Goal: Task Accomplishment & Management: Manage account settings

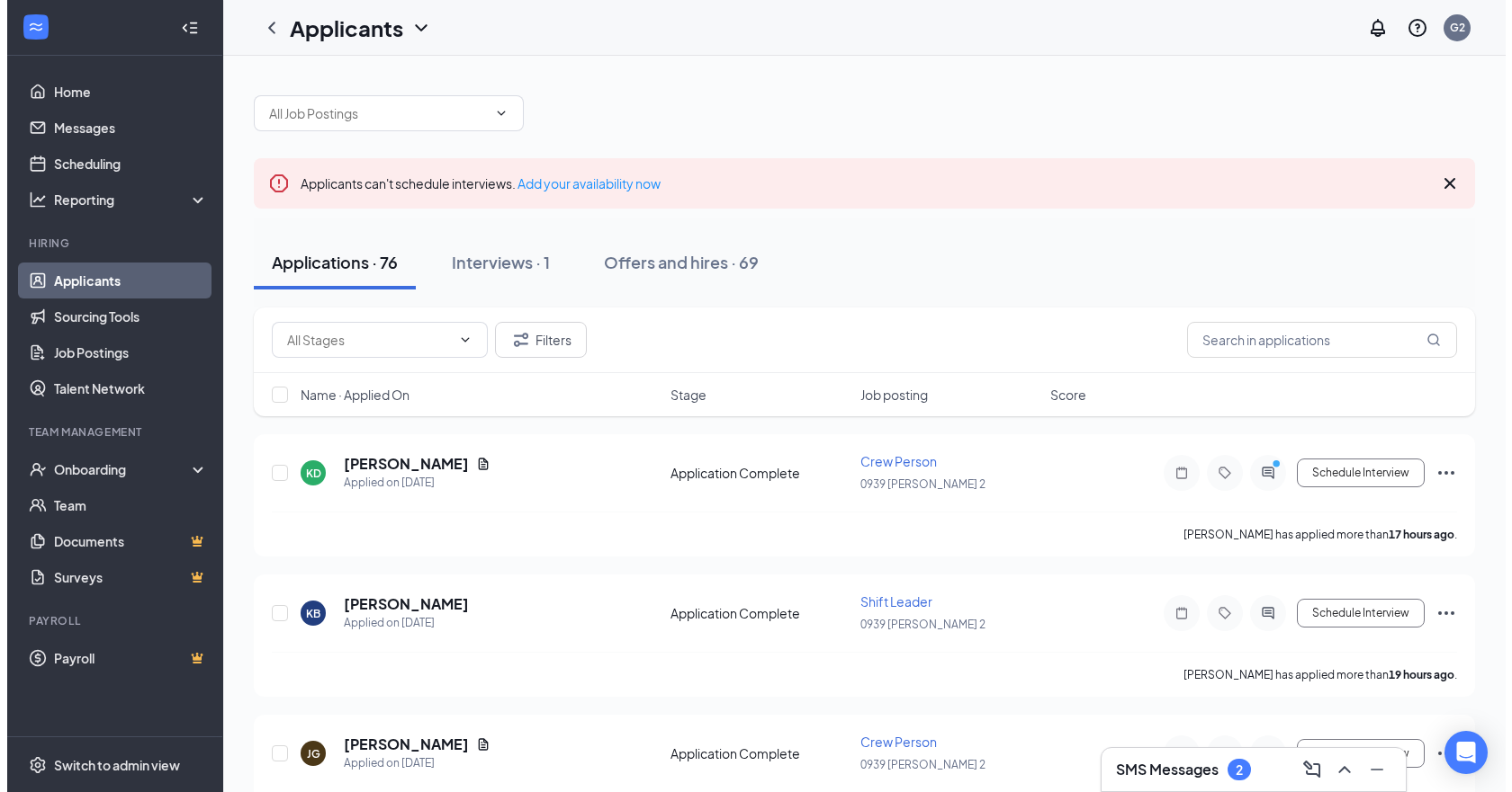
scroll to position [90, 0]
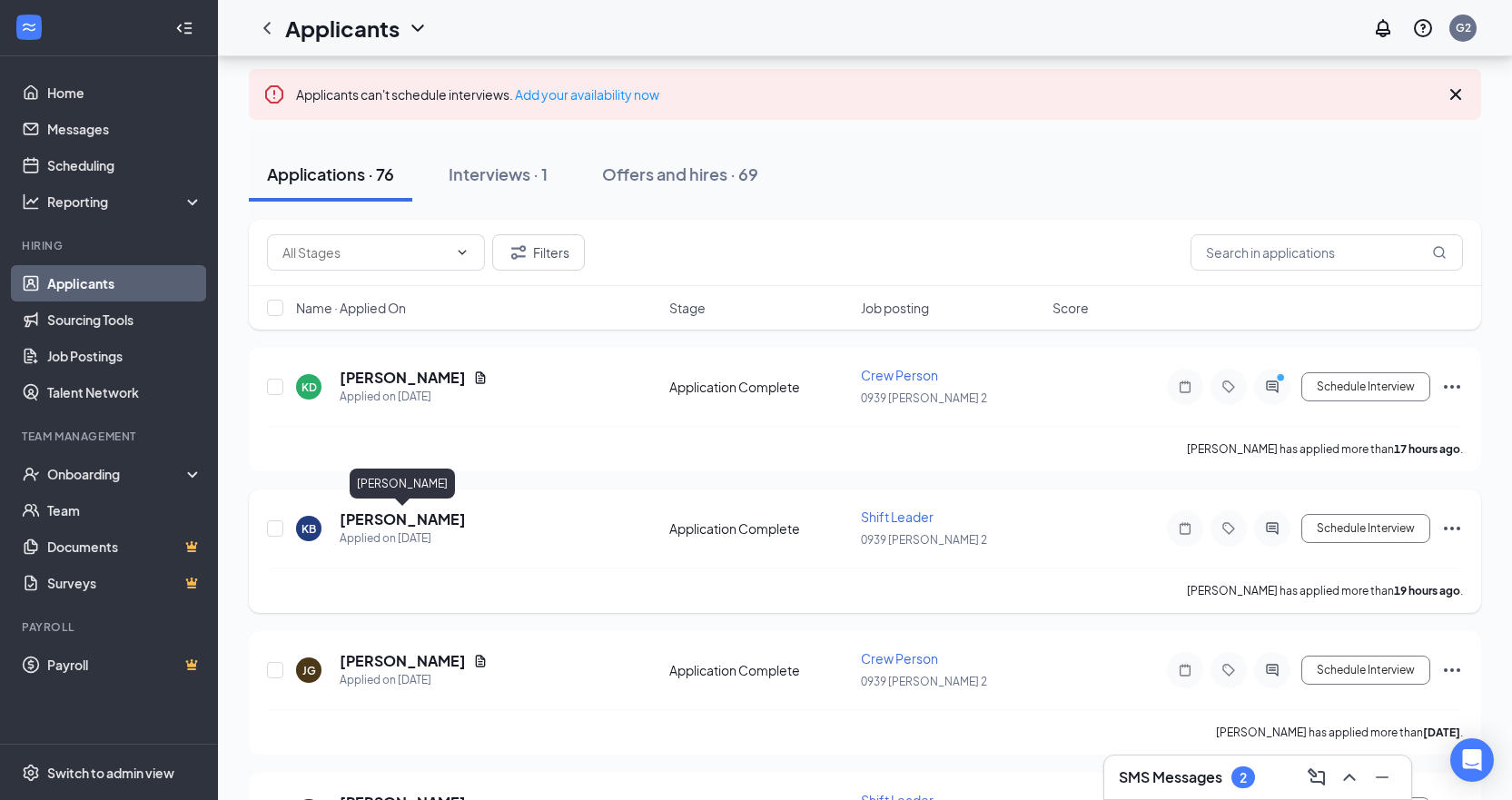
click at [404, 512] on h5 "[PERSON_NAME]" at bounding box center [402, 520] width 126 height 20
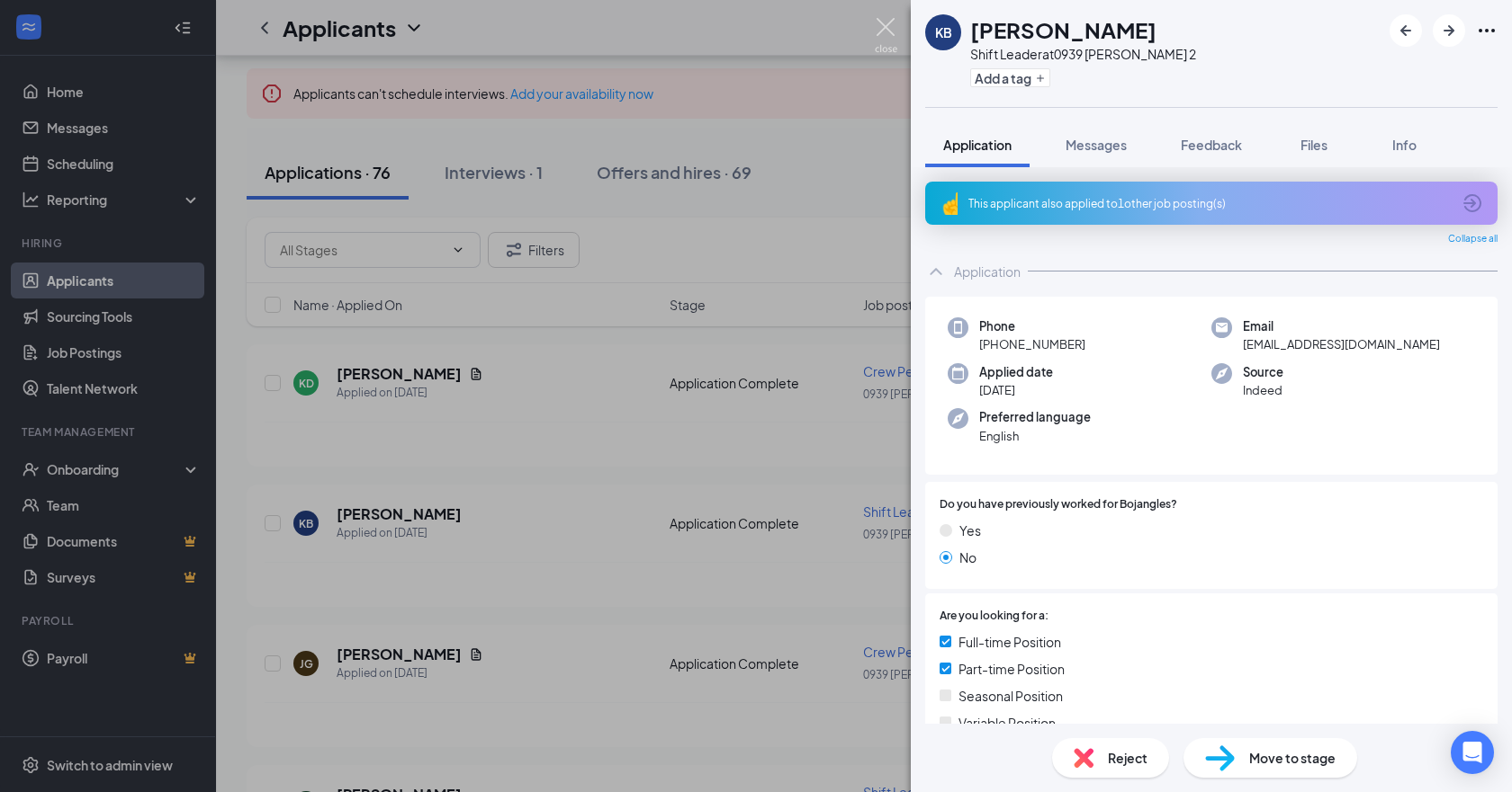
click at [879, 33] on img at bounding box center [885, 36] width 23 height 36
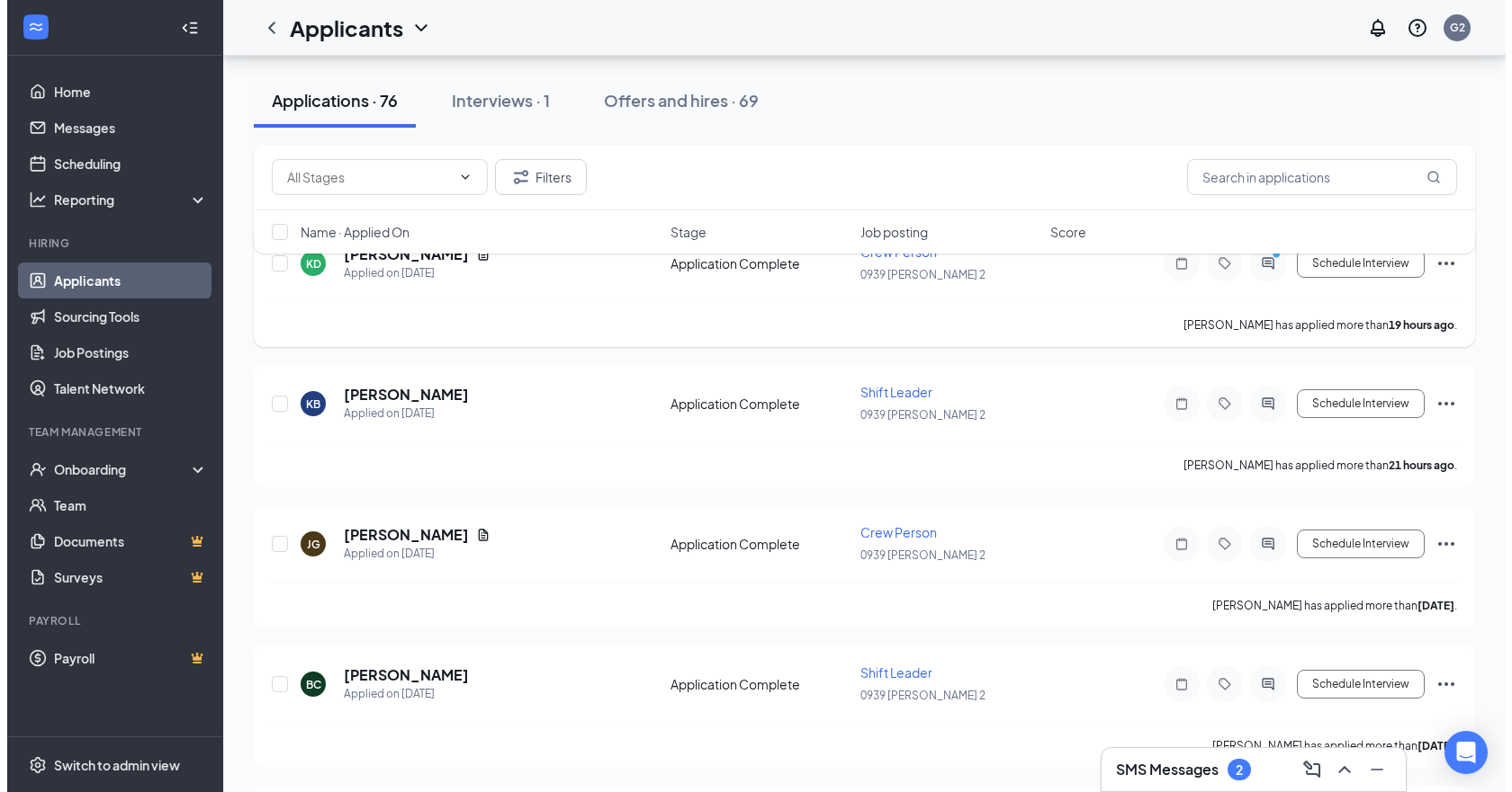
scroll to position [360, 0]
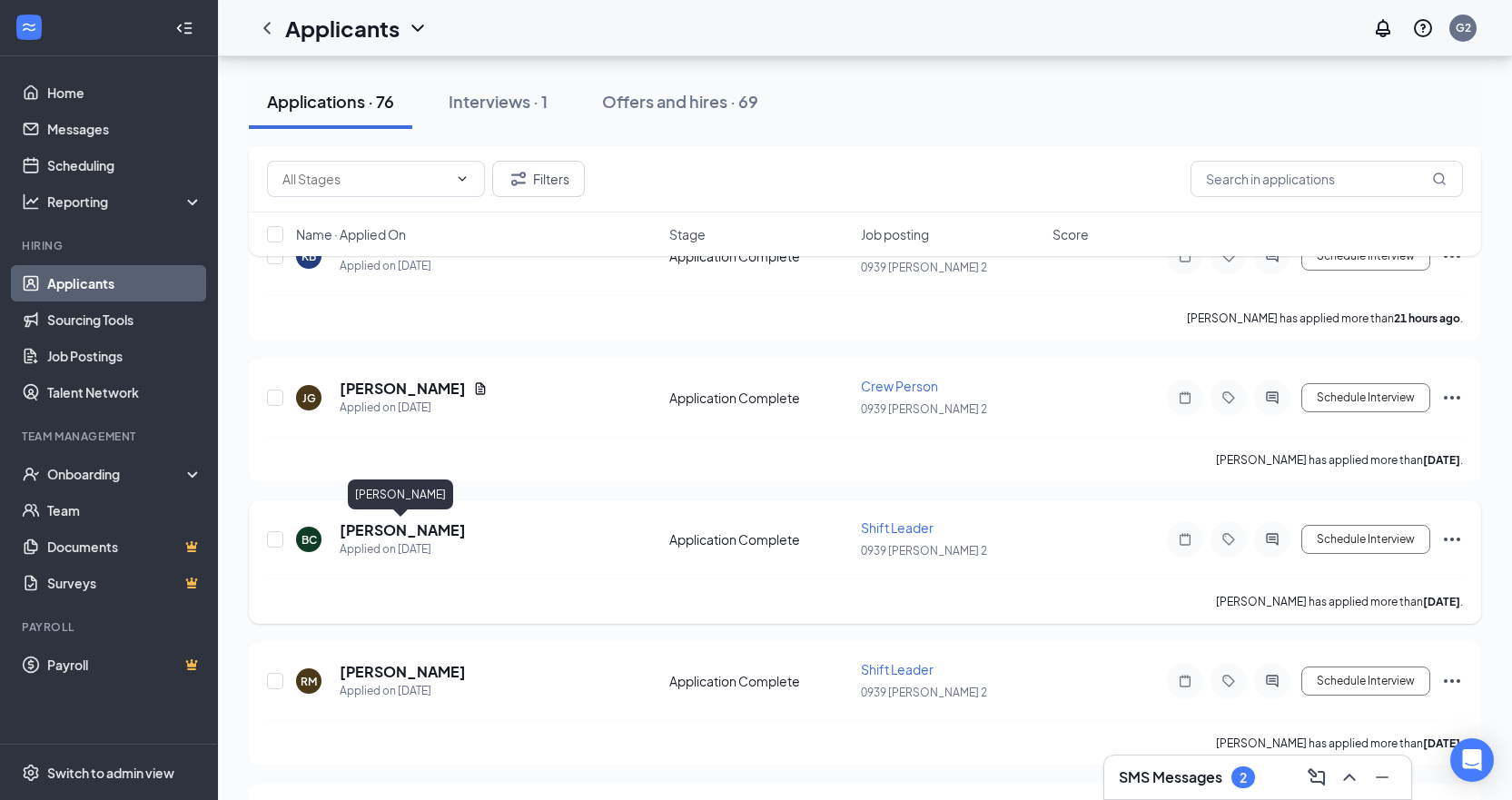
click at [399, 531] on h5 "[PERSON_NAME]" at bounding box center [402, 531] width 126 height 20
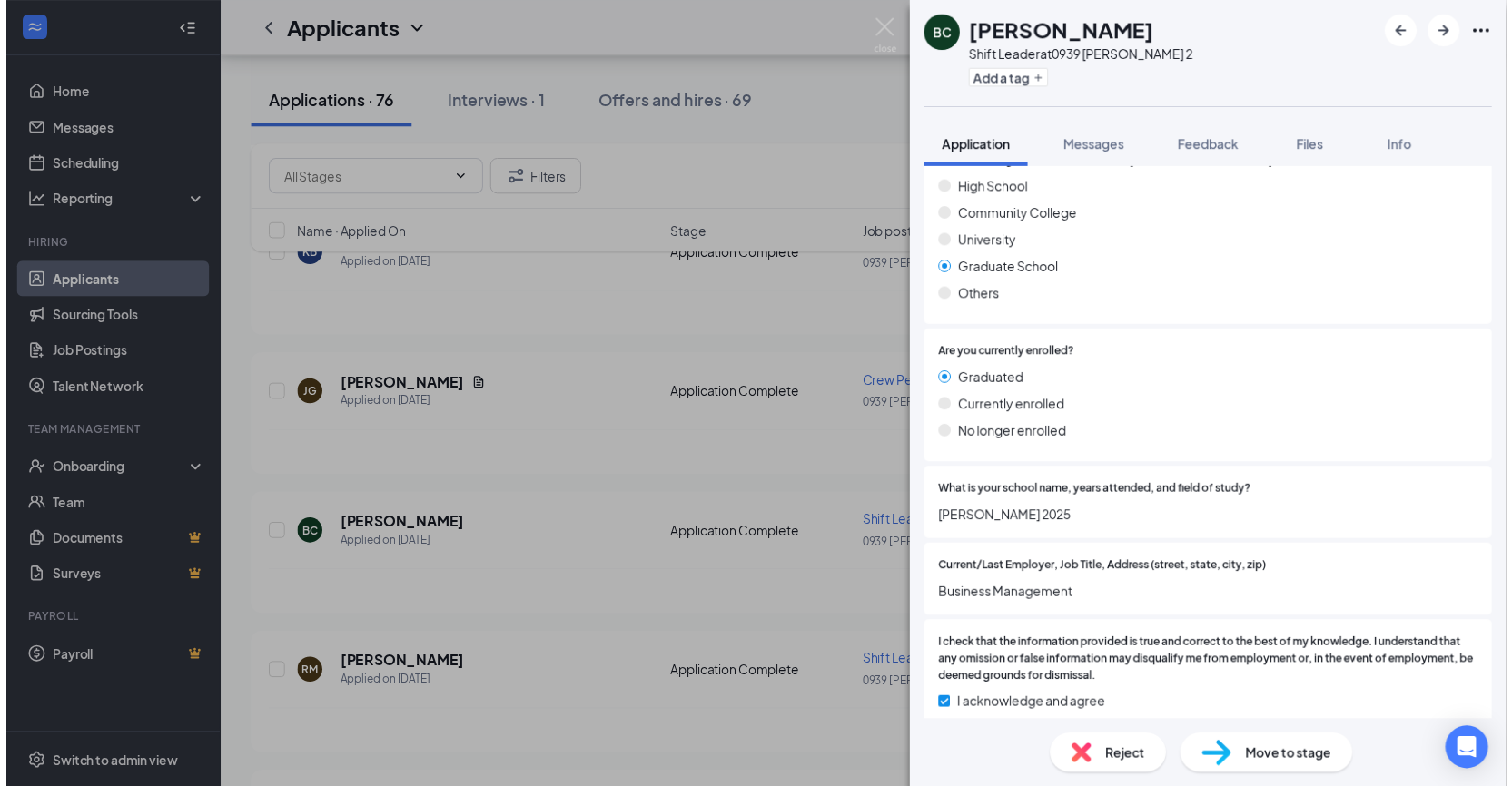
scroll to position [1646, 0]
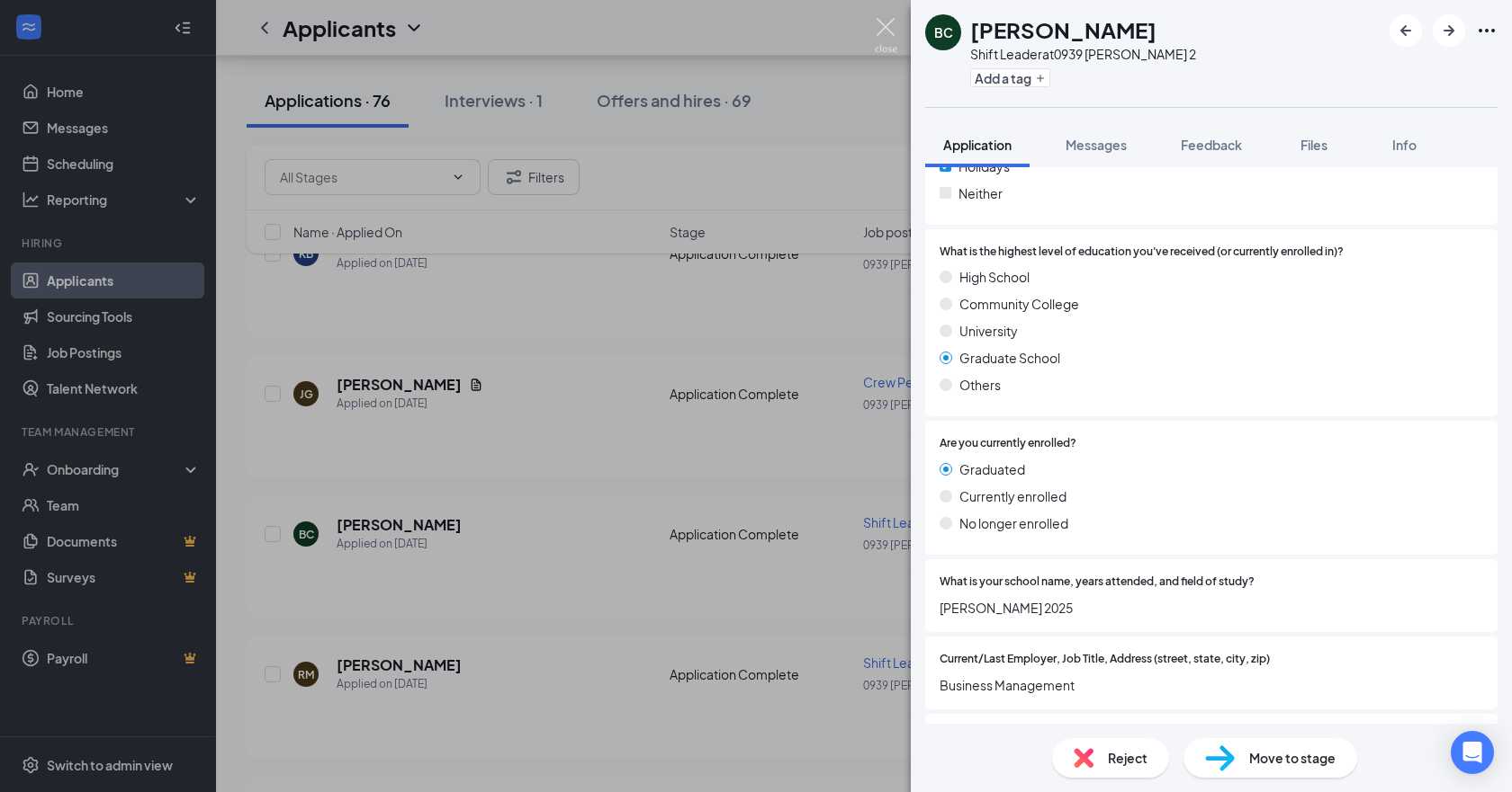
drag, startPoint x: 883, startPoint y: 24, endPoint x: 863, endPoint y: 212, distance: 189.1
click at [883, 24] on img at bounding box center [885, 36] width 23 height 36
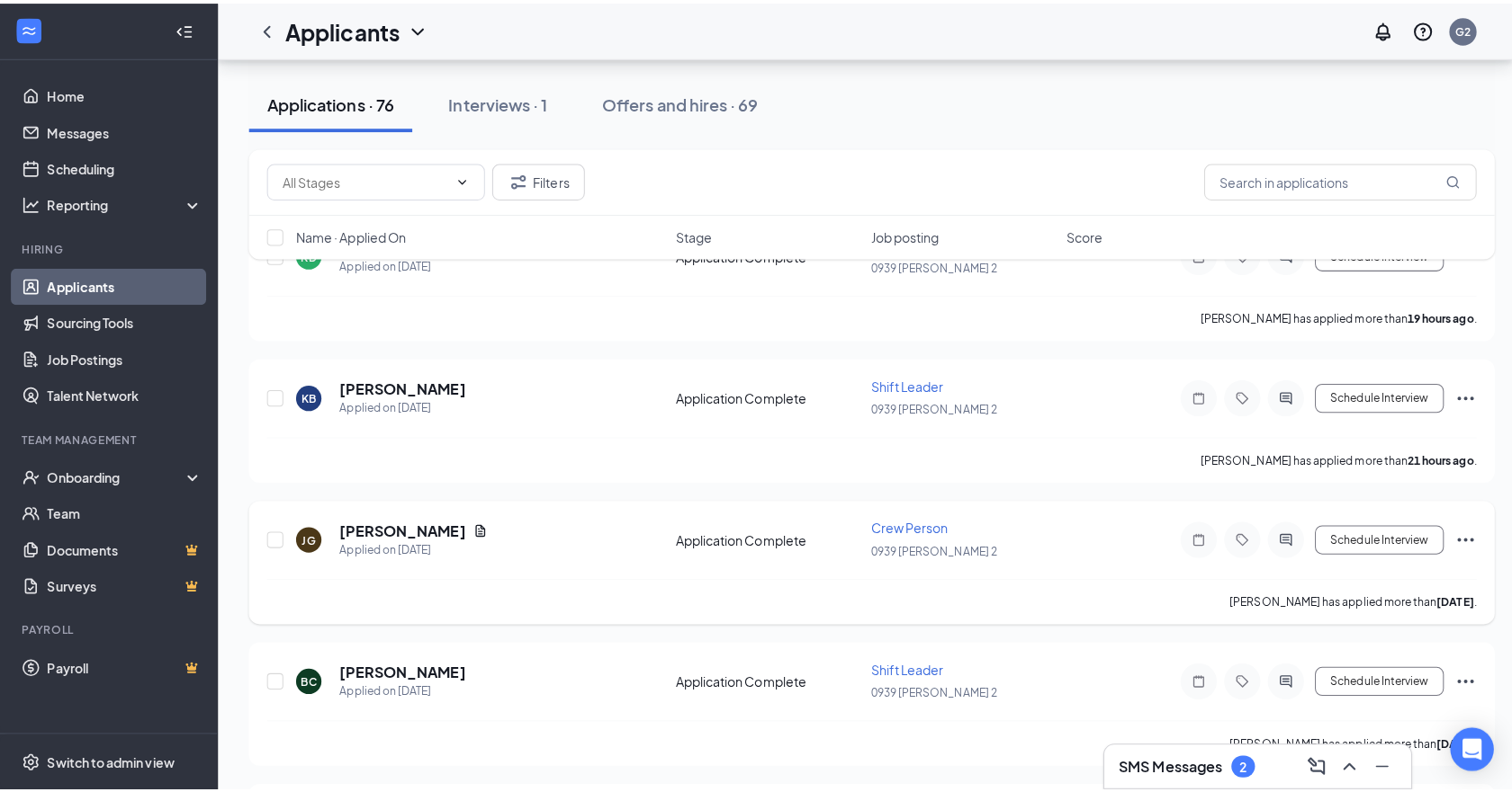
scroll to position [180, 0]
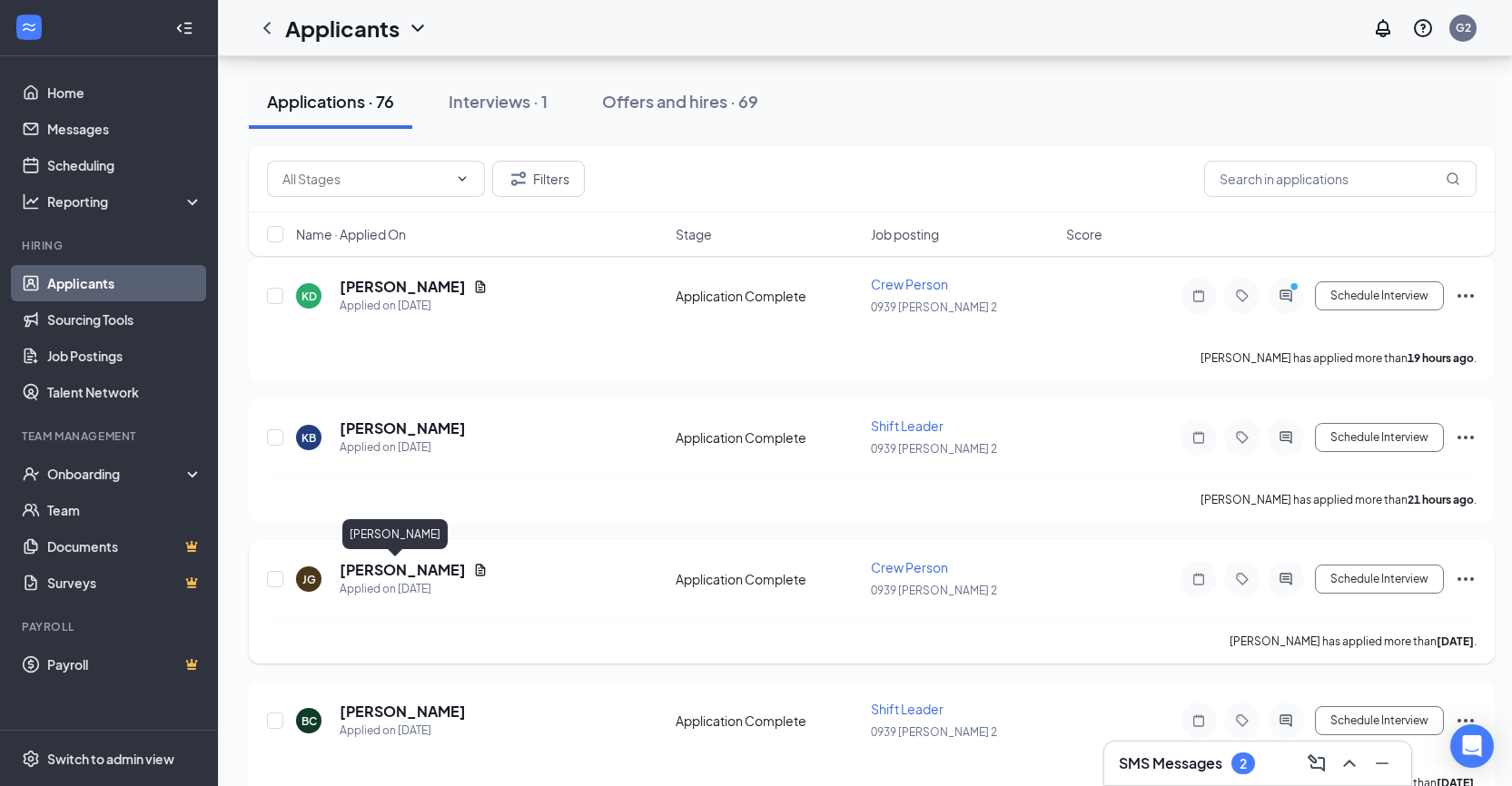
click at [381, 571] on h5 "[PERSON_NAME]" at bounding box center [402, 570] width 126 height 20
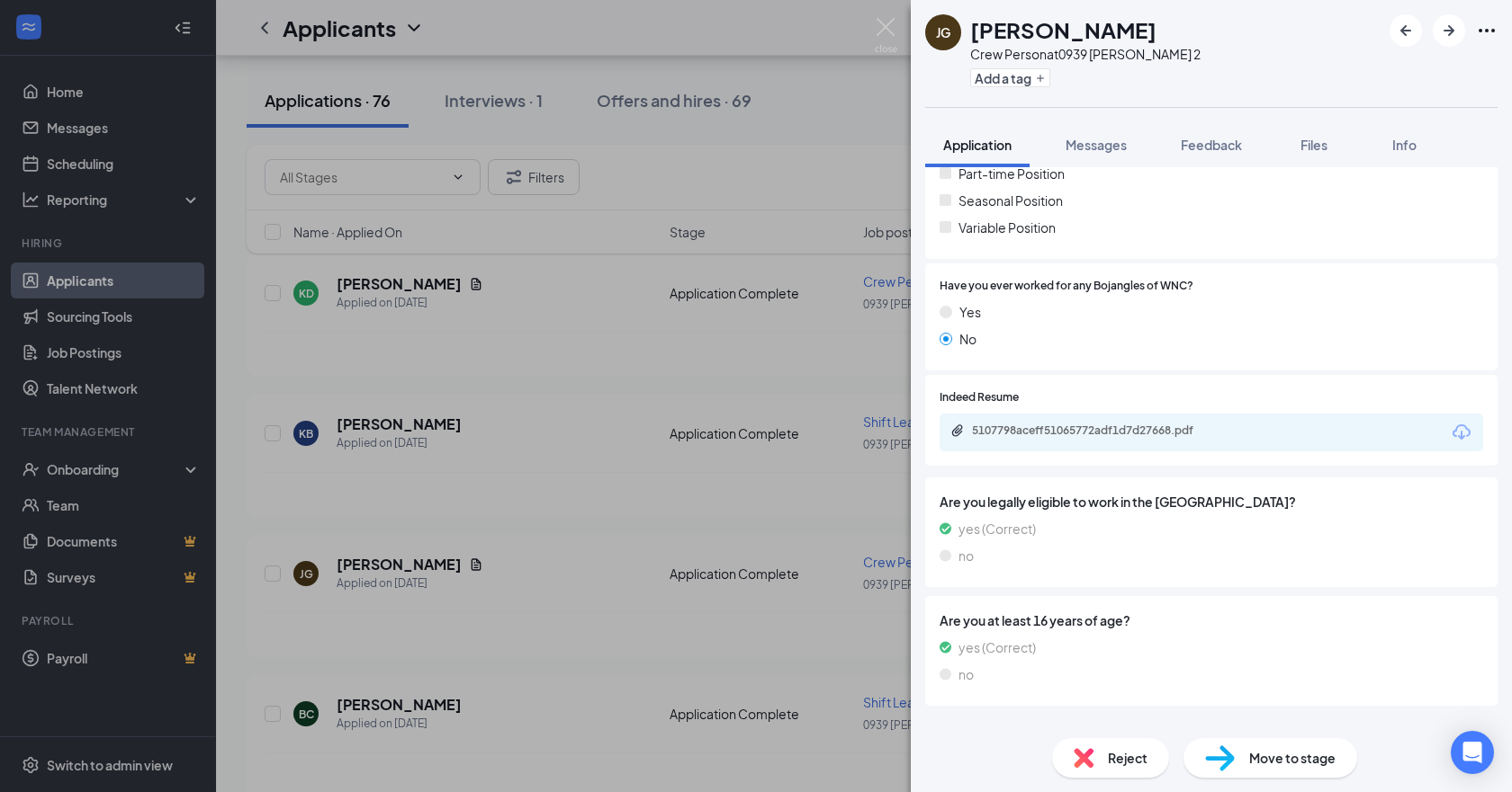
scroll to position [450, 0]
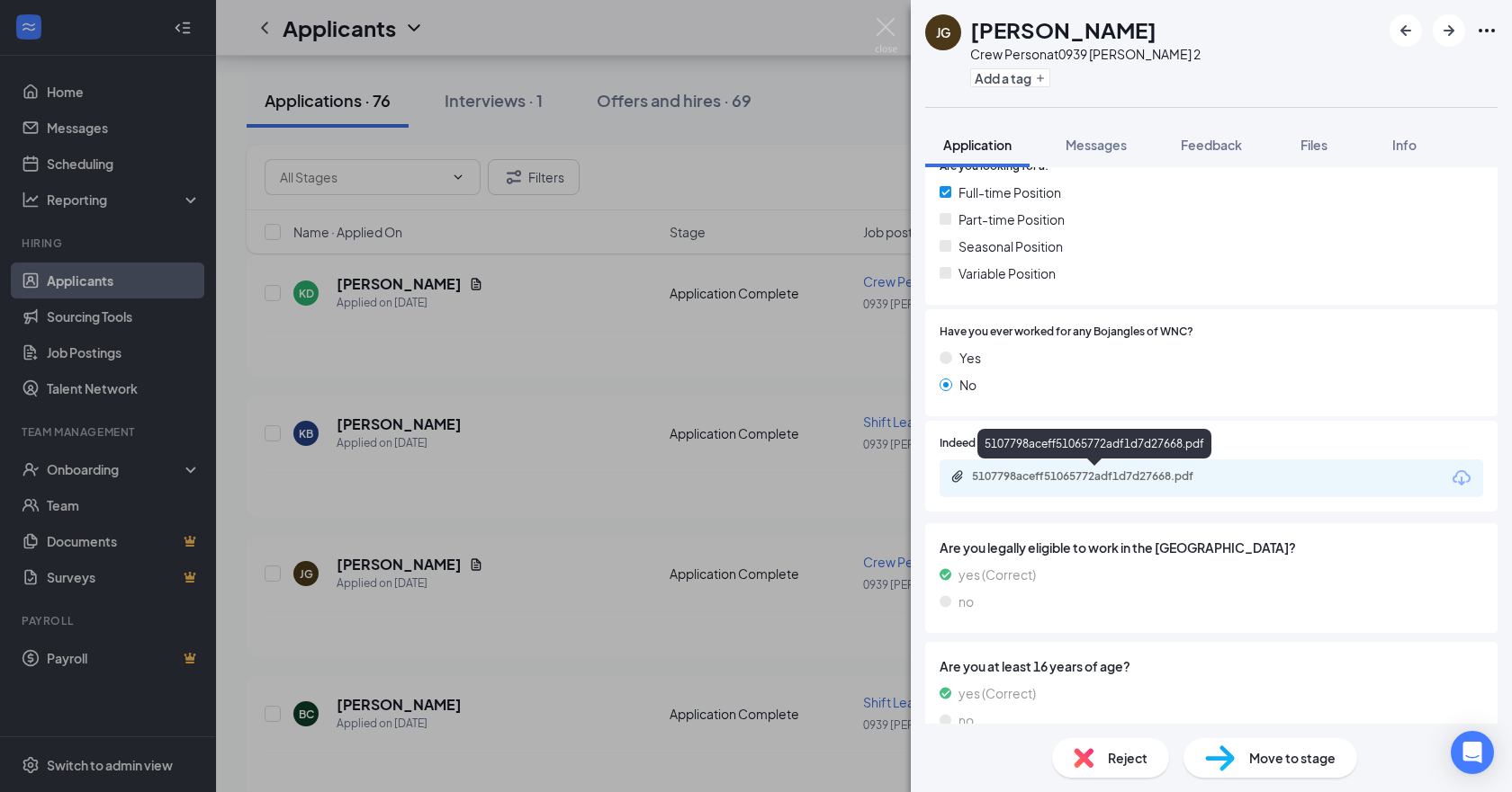
click at [1029, 479] on div "5107798aceff51065772adf1d7d27668.pdf" at bounding box center [1098, 477] width 252 height 15
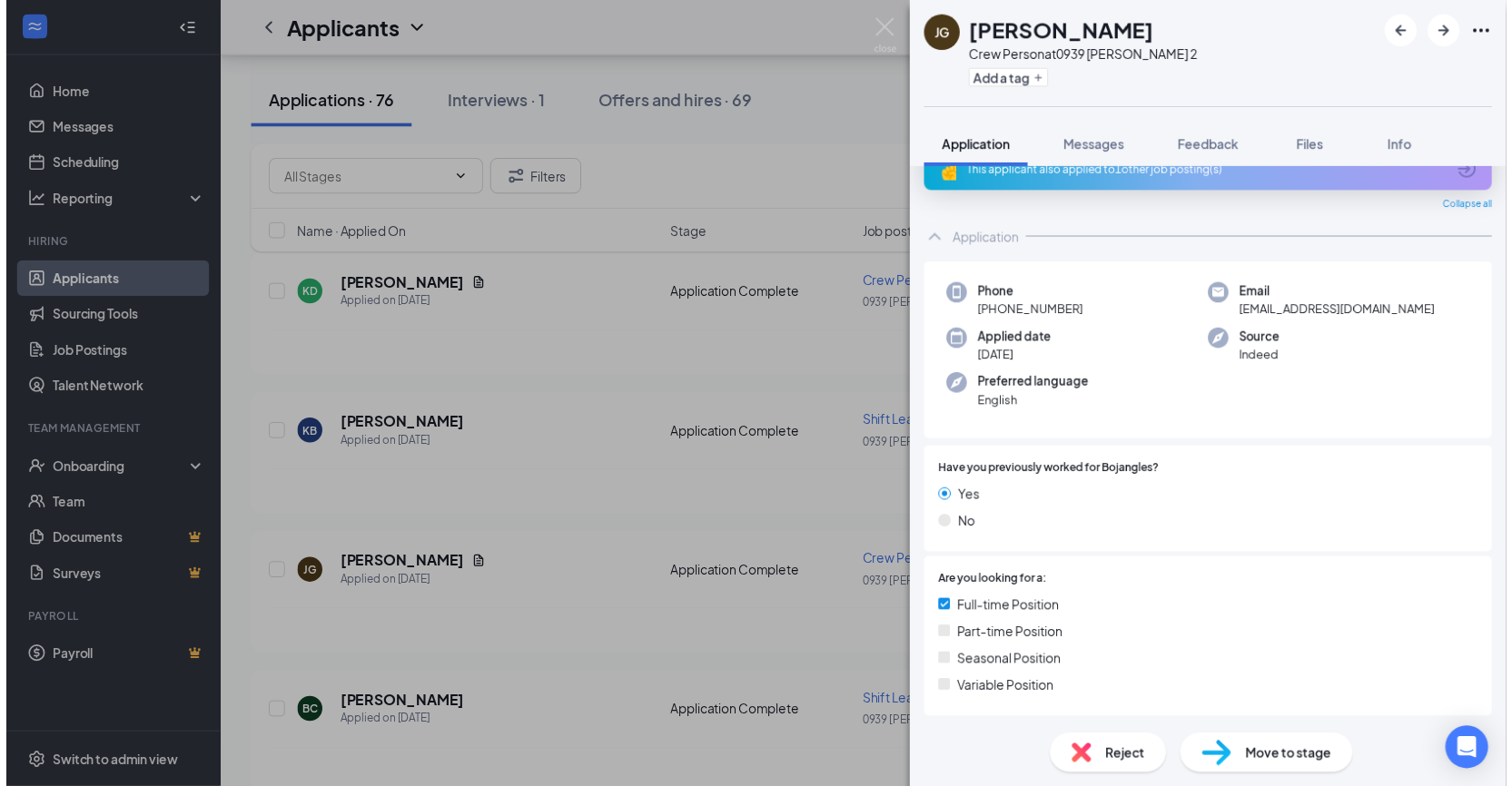
scroll to position [0, 0]
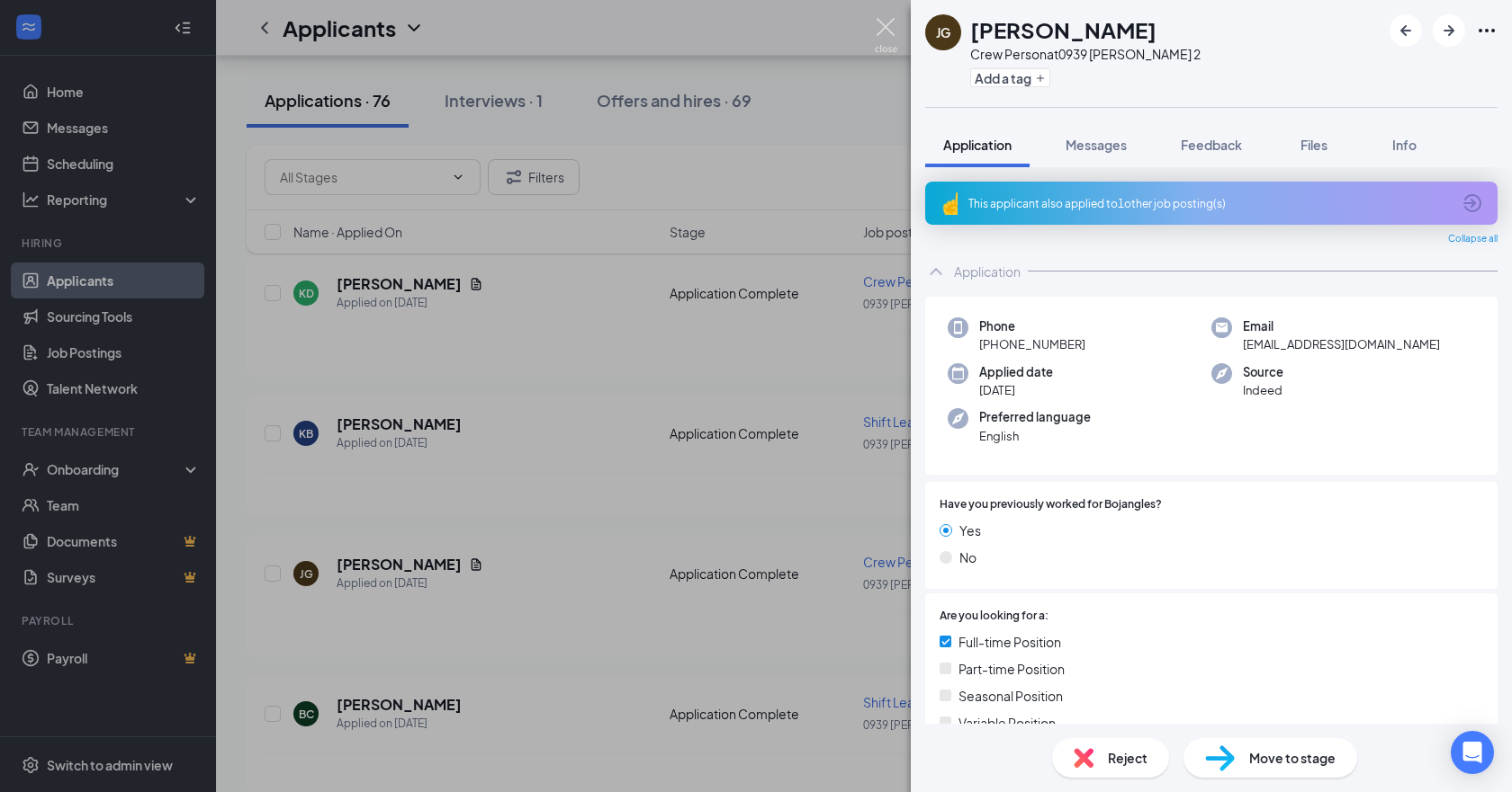
click at [887, 30] on img at bounding box center [885, 36] width 23 height 36
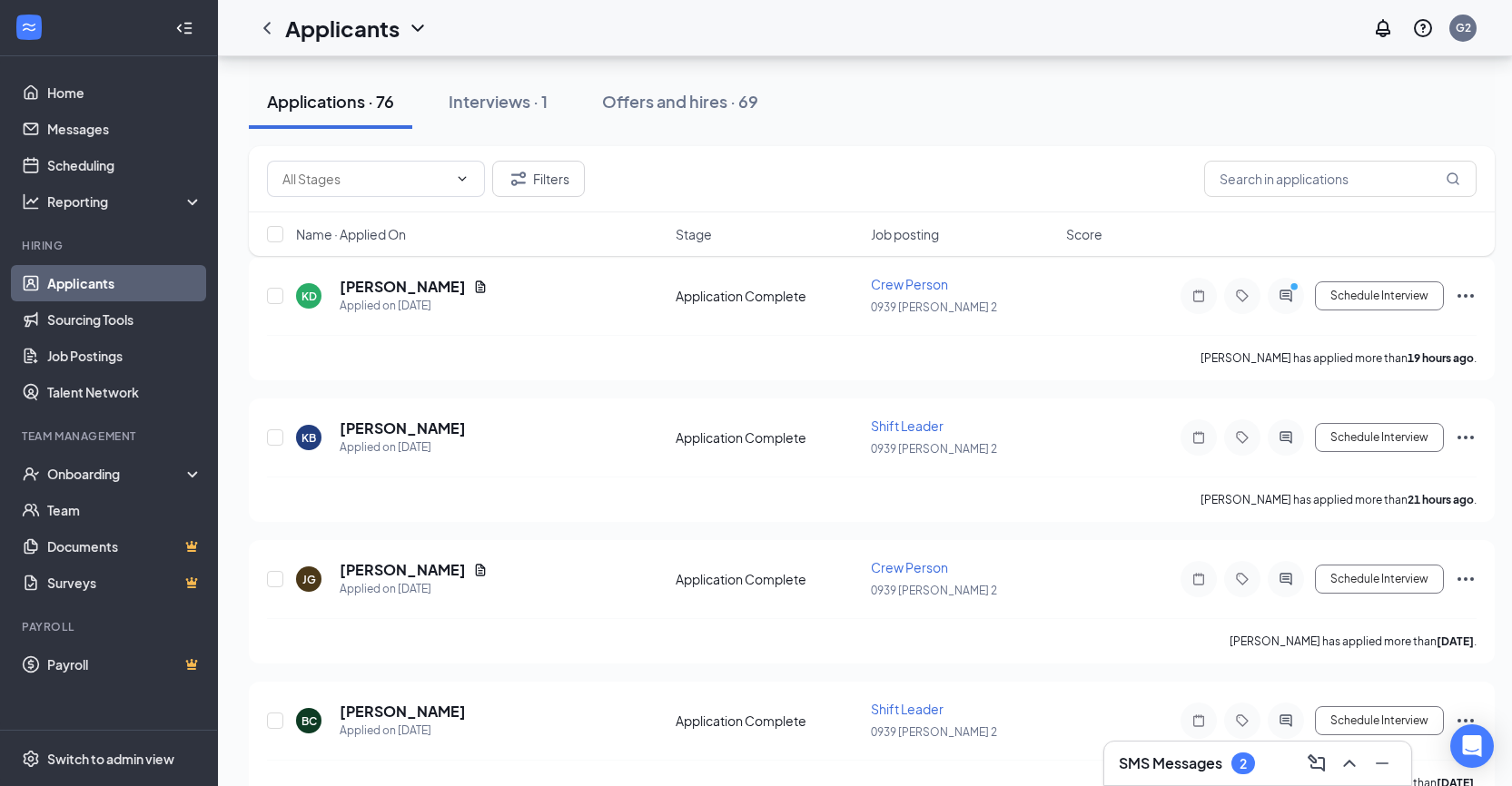
click at [1154, 766] on h3 "SMS Messages" at bounding box center [1170, 764] width 104 height 20
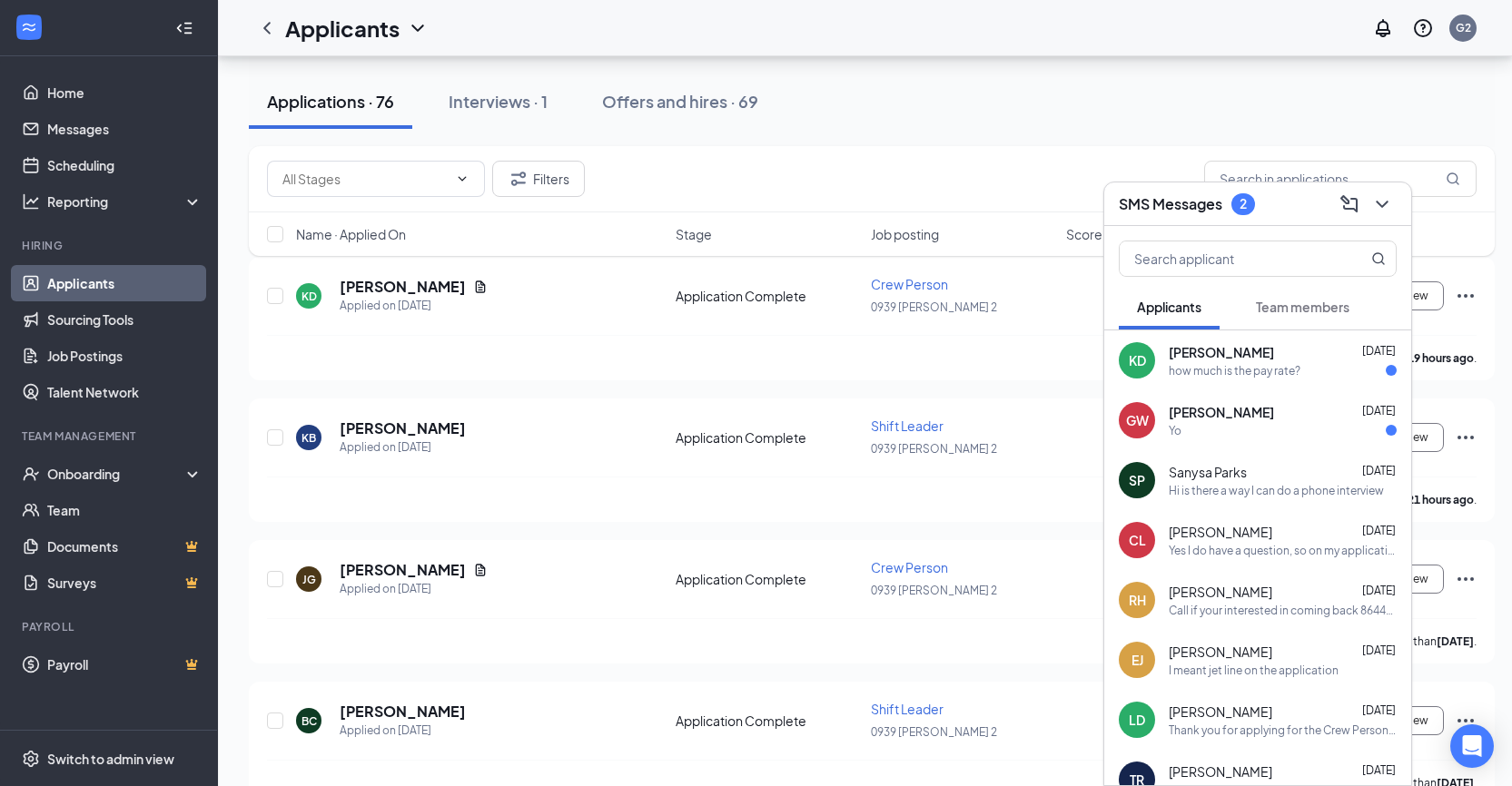
click at [1206, 416] on span "[PERSON_NAME]" at bounding box center [1221, 413] width 106 height 18
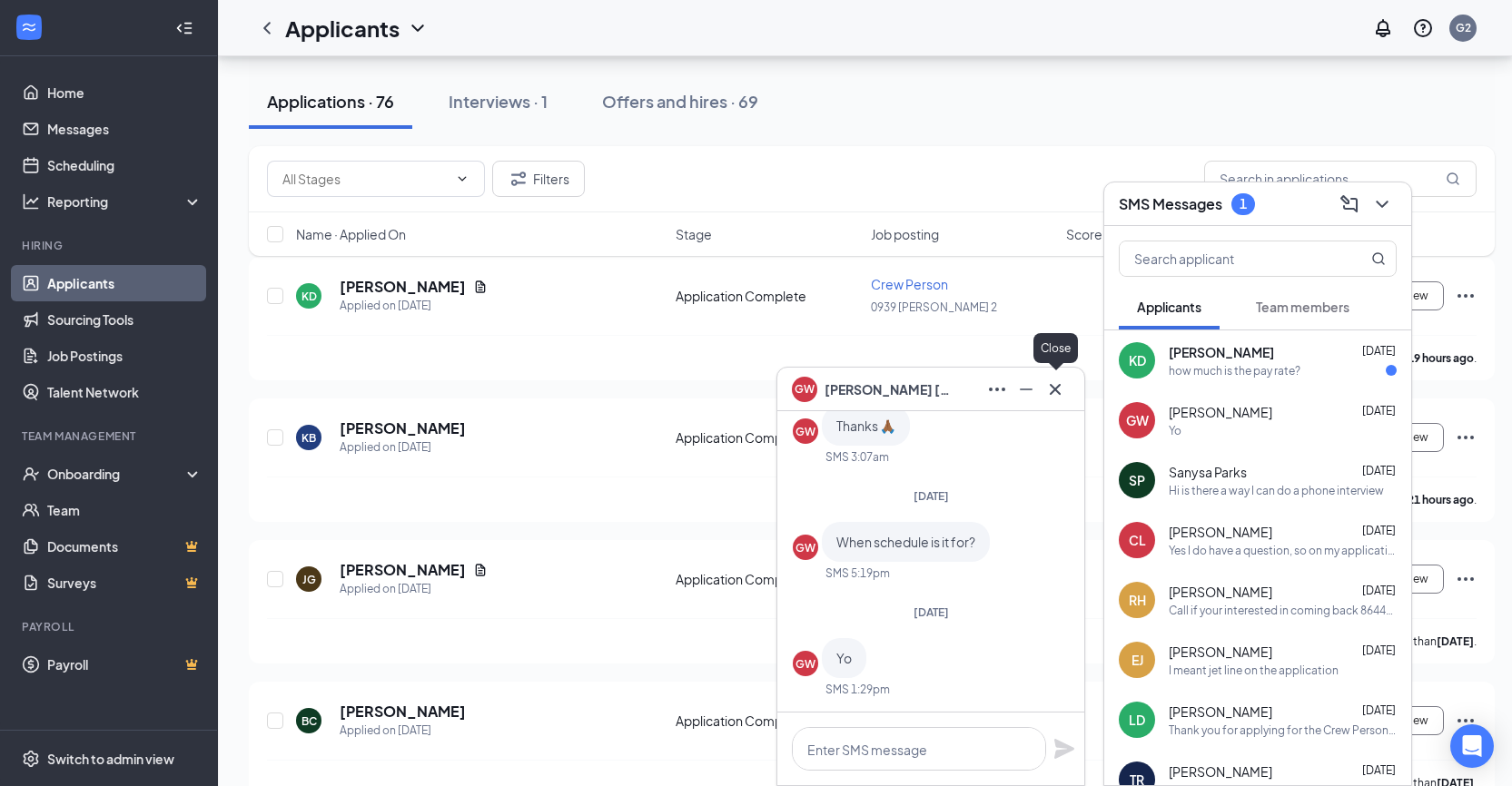
click at [1058, 388] on icon "Cross" at bounding box center [1055, 390] width 22 height 22
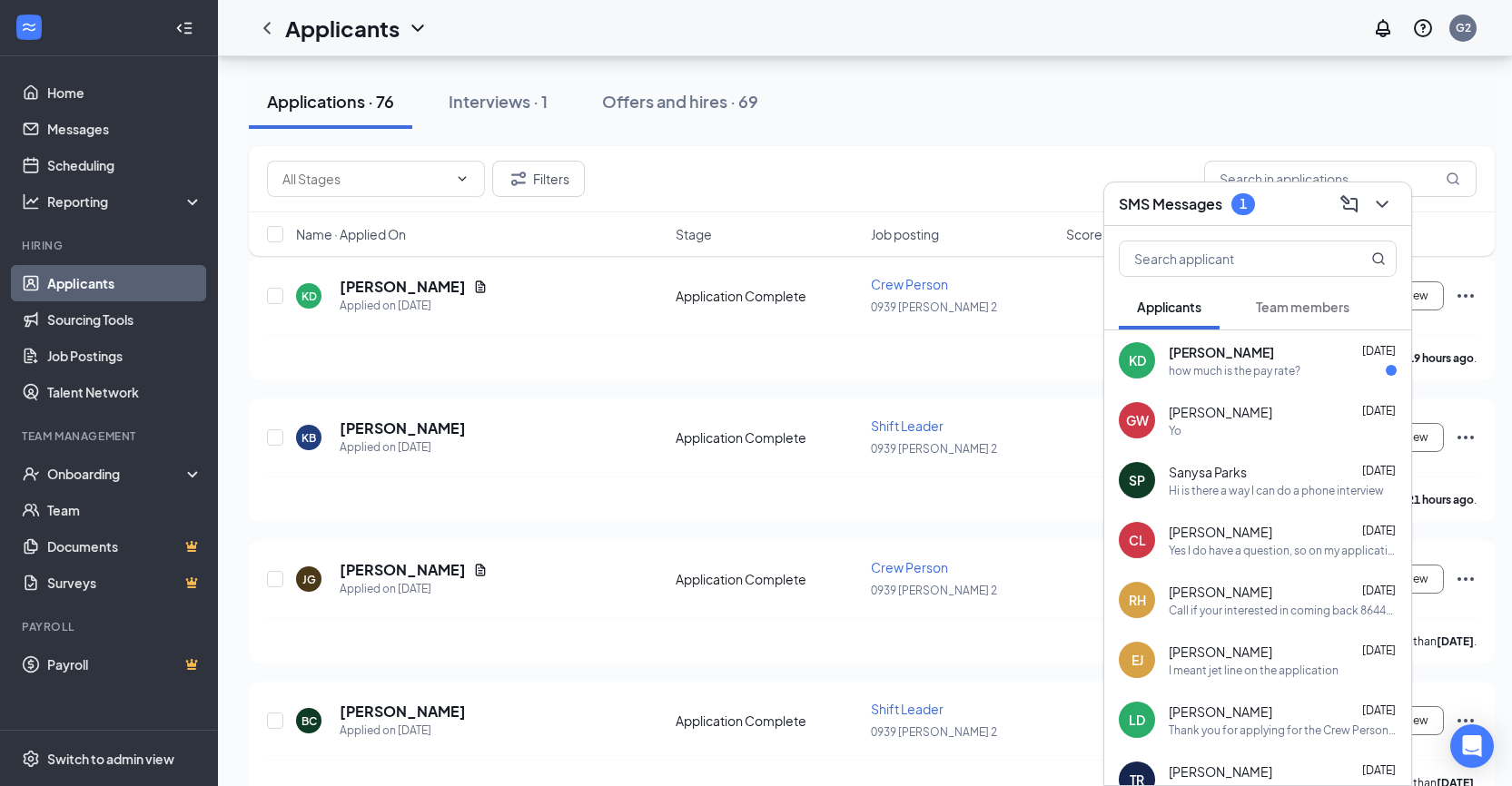
click at [1218, 358] on span "[PERSON_NAME]" at bounding box center [1221, 352] width 106 height 18
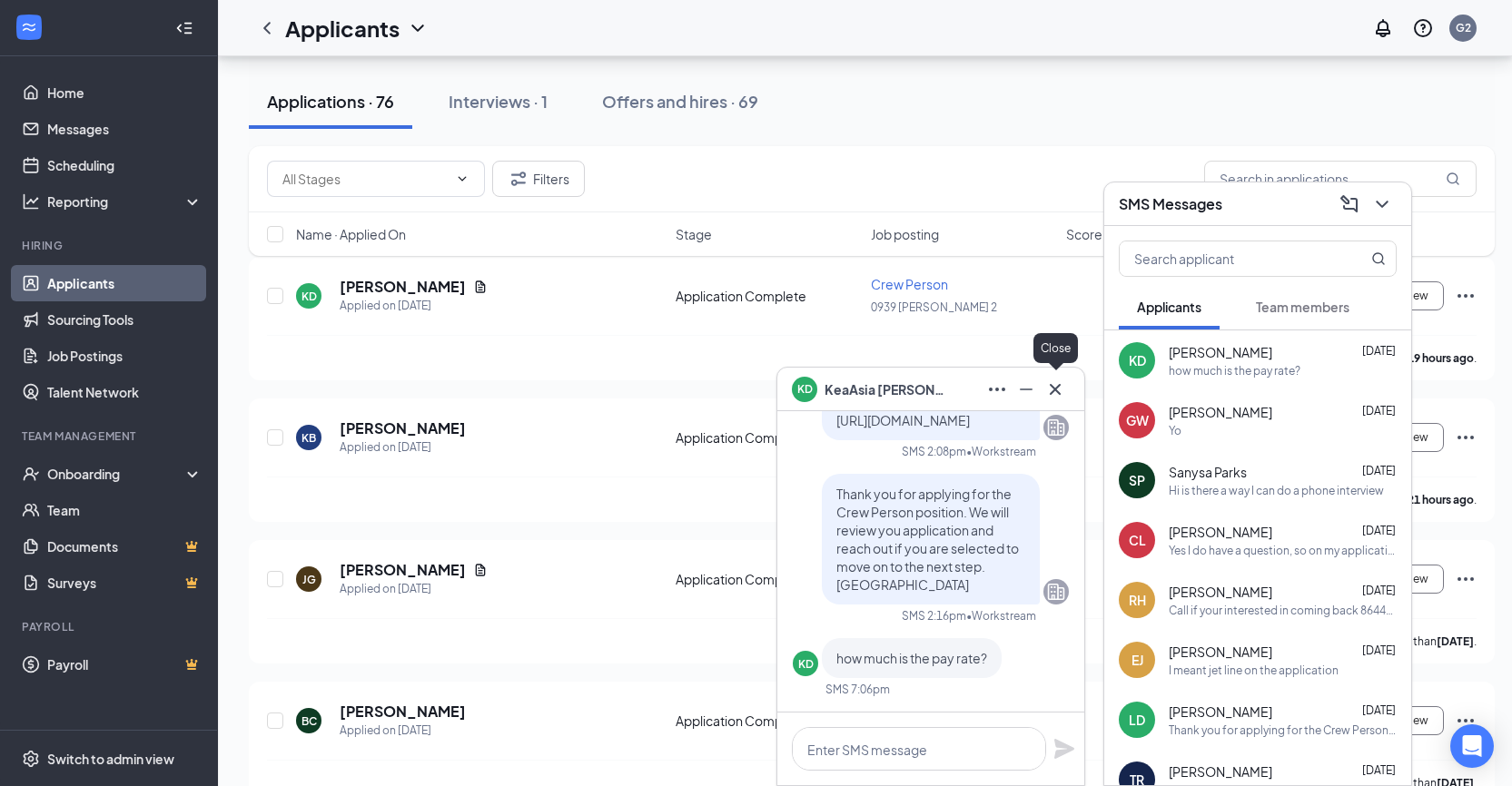
click at [1052, 391] on icon "Cross" at bounding box center [1055, 390] width 22 height 22
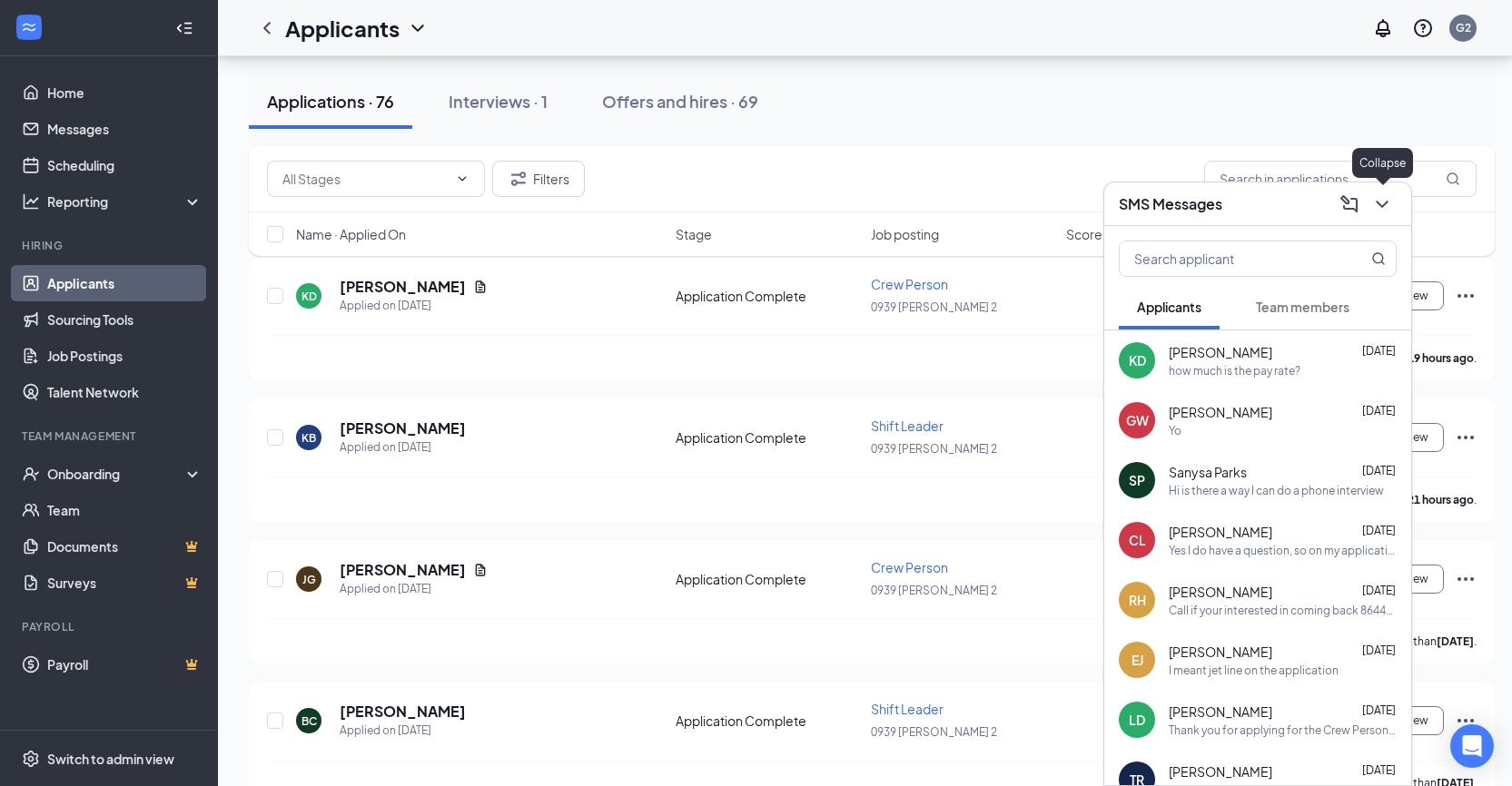
click at [1376, 209] on icon "ChevronDown" at bounding box center [1382, 204] width 22 height 22
